Goal: Information Seeking & Learning: Learn about a topic

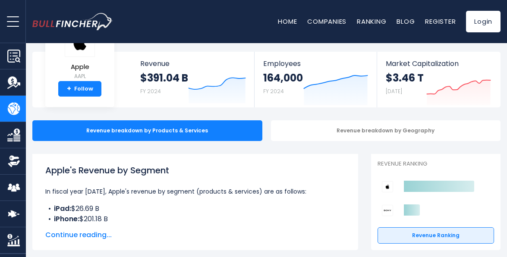
scroll to position [43, 0]
